Goal: Navigation & Orientation: Find specific page/section

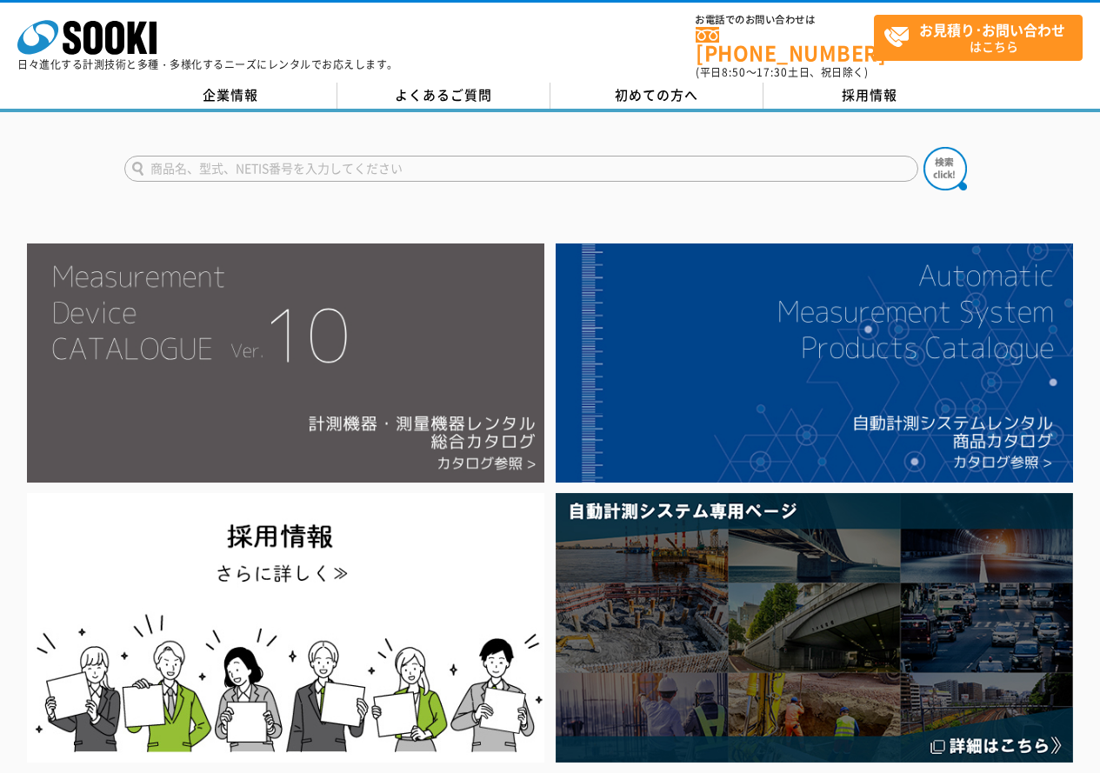
click at [368, 382] on img at bounding box center [286, 363] width 518 height 239
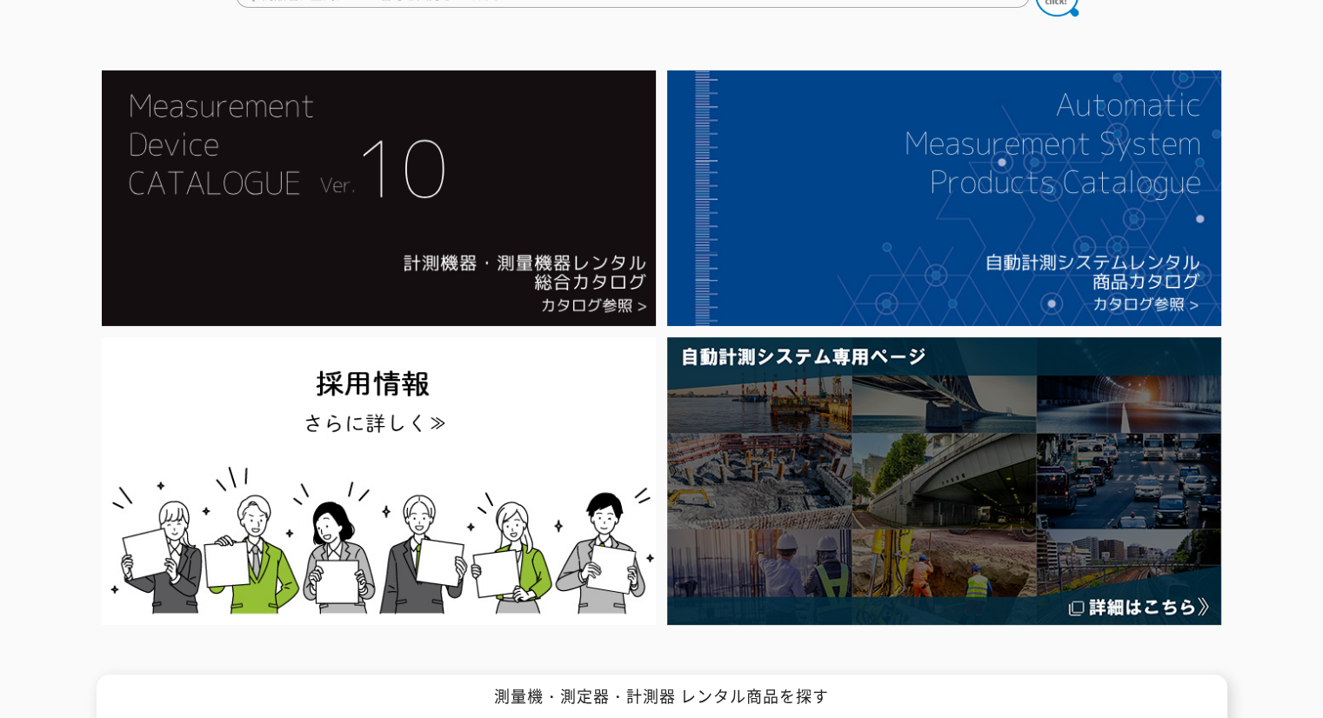
scroll to position [261, 0]
